Goal: Check status: Check status

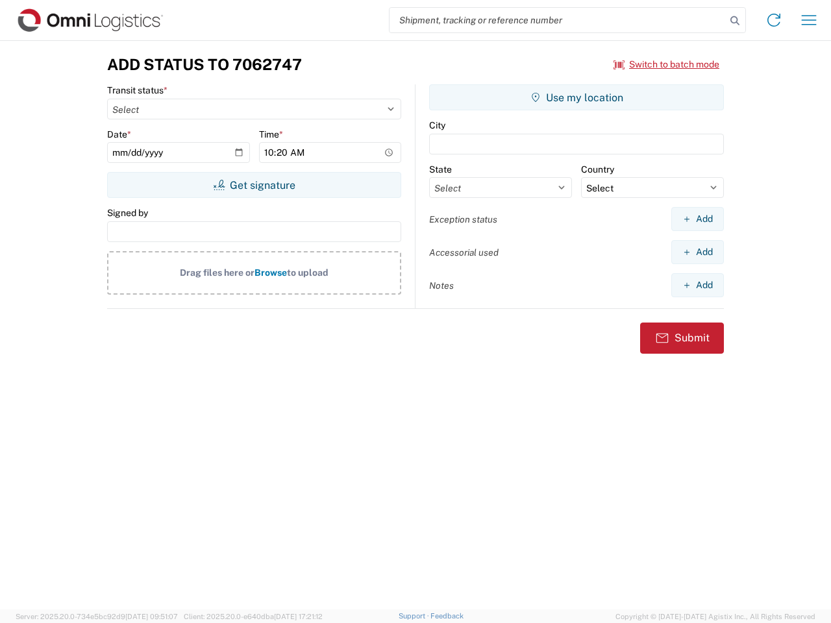
click at [558, 20] on input "search" at bounding box center [558, 20] width 336 height 25
click at [735, 21] on icon at bounding box center [735, 21] width 18 height 18
click at [774, 20] on icon at bounding box center [773, 20] width 21 height 21
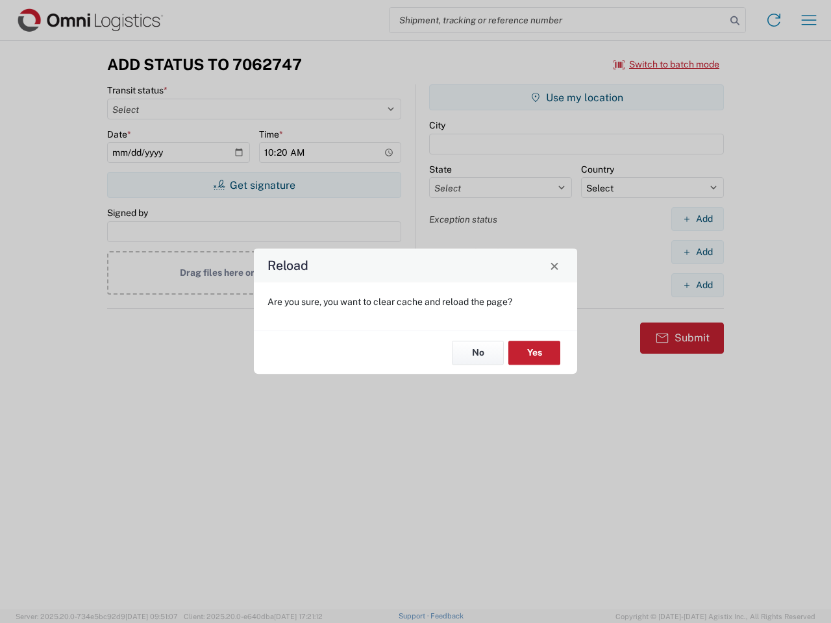
click at [667, 64] on div "Reload Are you sure, you want to clear cache and reload the page? No Yes" at bounding box center [415, 311] width 831 height 623
click at [254, 185] on div "Reload Are you sure, you want to clear cache and reload the page? No Yes" at bounding box center [415, 311] width 831 height 623
click at [577, 97] on div "Reload Are you sure, you want to clear cache and reload the page? No Yes" at bounding box center [415, 311] width 831 height 623
click at [697, 219] on div "Reload Are you sure, you want to clear cache and reload the page? No Yes" at bounding box center [415, 311] width 831 height 623
click at [697, 252] on div "Reload Are you sure, you want to clear cache and reload the page? No Yes" at bounding box center [415, 311] width 831 height 623
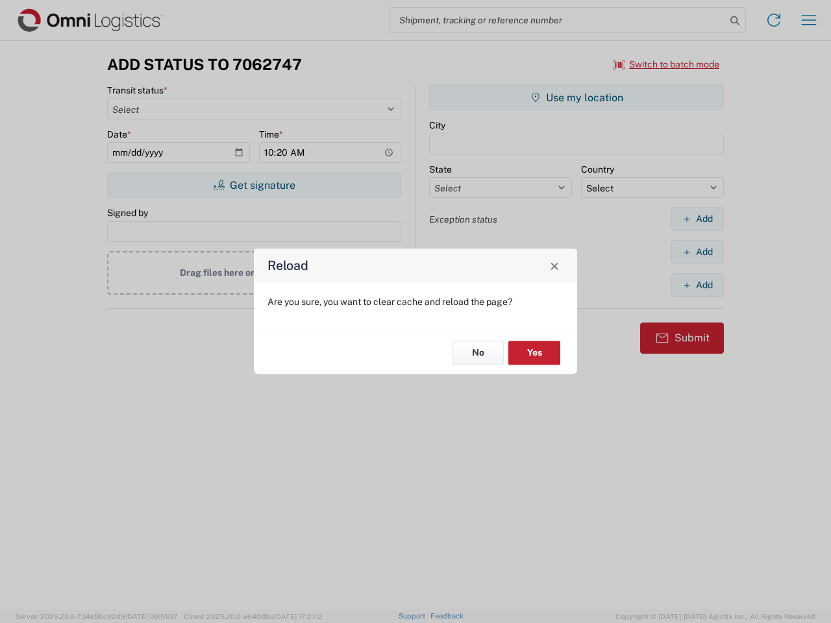
click at [697, 285] on div "Reload Are you sure, you want to clear cache and reload the page? No Yes" at bounding box center [415, 311] width 831 height 623
